Goal: Information Seeking & Learning: Learn about a topic

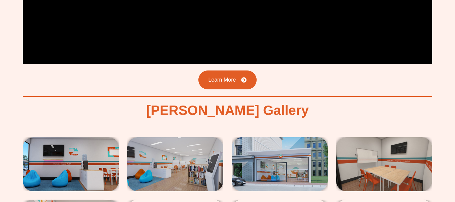
scroll to position [1110, 0]
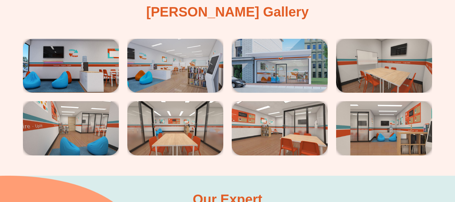
click at [291, 59] on img at bounding box center [279, 66] width 96 height 54
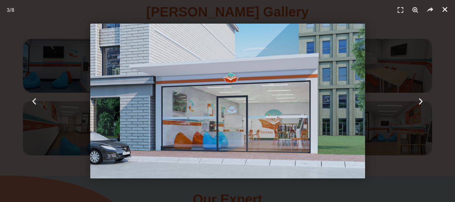
click at [446, 9] on icon "Close (Esc)" at bounding box center [444, 9] width 7 height 7
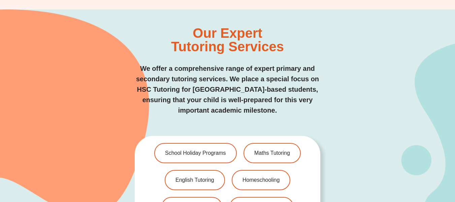
scroll to position [1278, 0]
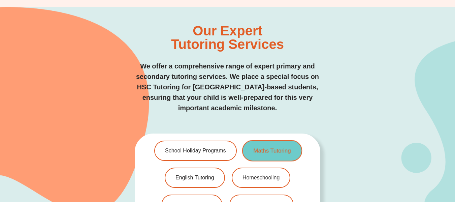
click at [278, 140] on link "Maths Tutoring" at bounding box center [272, 150] width 60 height 21
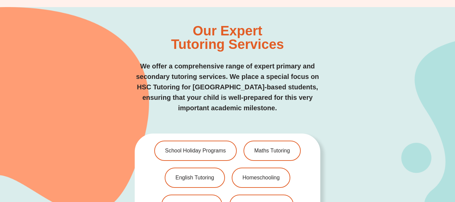
scroll to position [1272, 0]
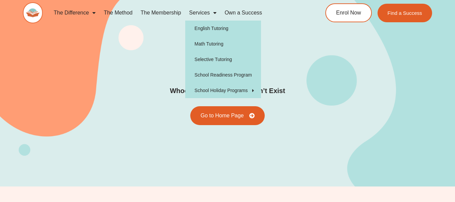
click at [212, 11] on span "Menu" at bounding box center [213, 13] width 7 height 12
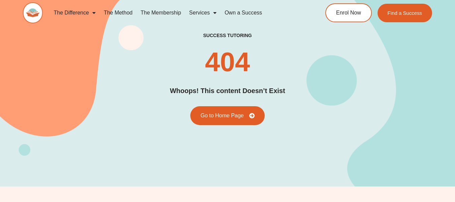
click at [216, 12] on span "Menu" at bounding box center [213, 13] width 7 height 12
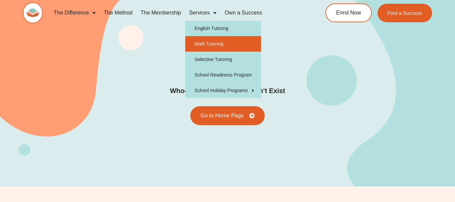
click at [208, 42] on link "Math Tutoring" at bounding box center [223, 43] width 76 height 15
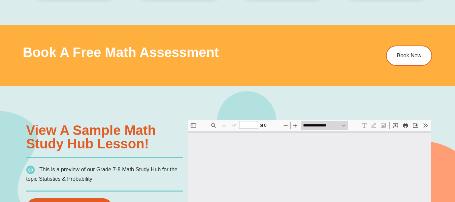
type input "*"
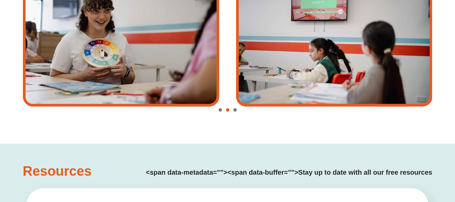
scroll to position [1144, 0]
